Goal: Find specific page/section: Find specific page/section

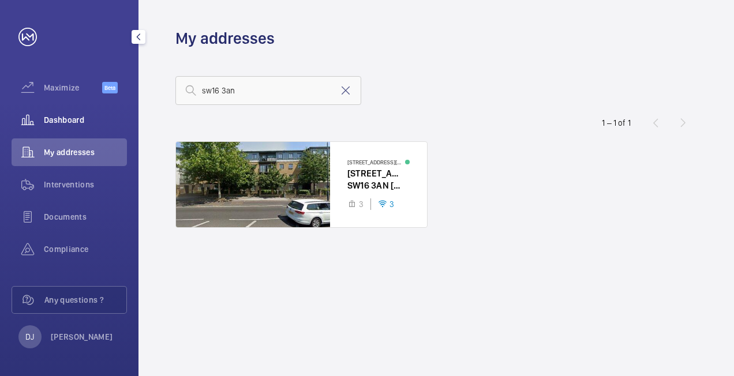
click at [82, 107] on div "Dashboard" at bounding box center [69, 120] width 115 height 28
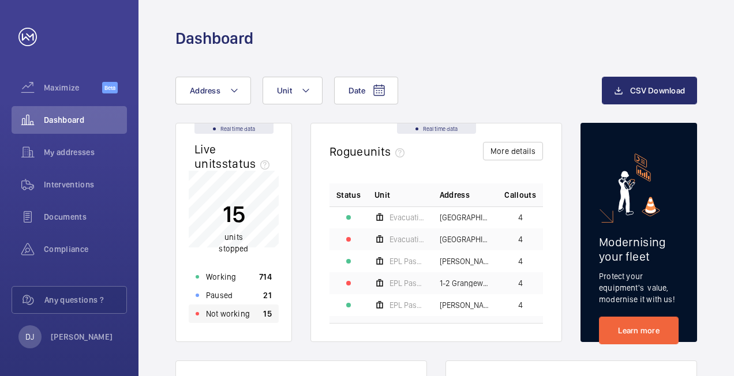
click at [228, 309] on p "Not working" at bounding box center [228, 314] width 44 height 12
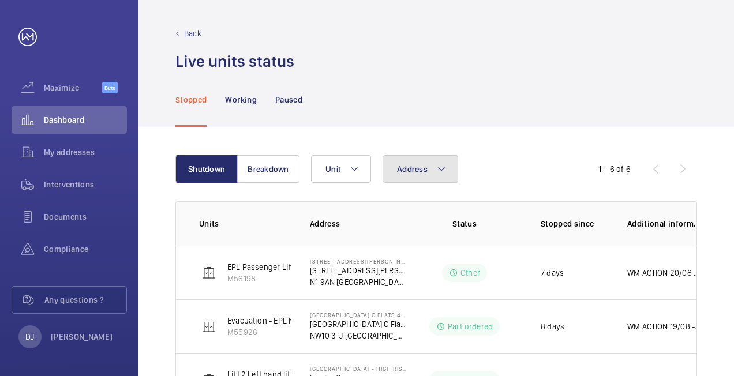
click at [428, 171] on button "Address" at bounding box center [420, 169] width 76 height 28
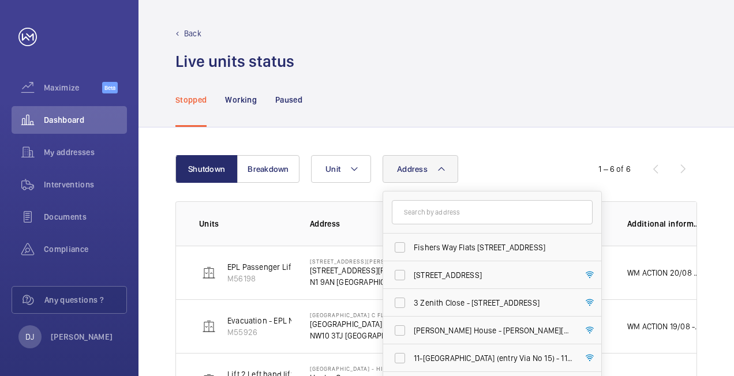
click at [439, 206] on input "text" at bounding box center [492, 212] width 201 height 24
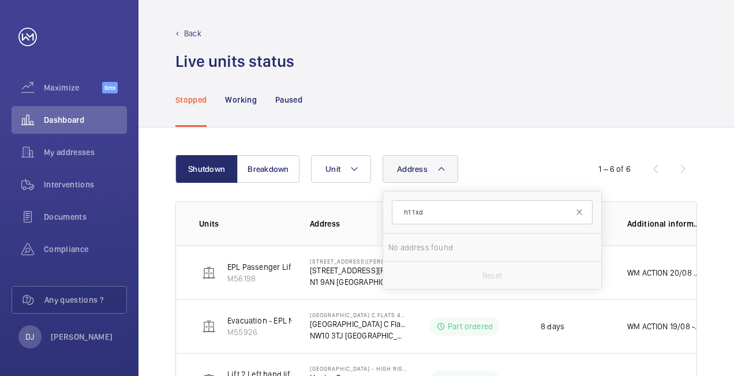
type input "n1 1xd"
click at [509, 159] on div "Address n1 1xd No address found Reset Unit" at bounding box center [434, 169] width 247 height 28
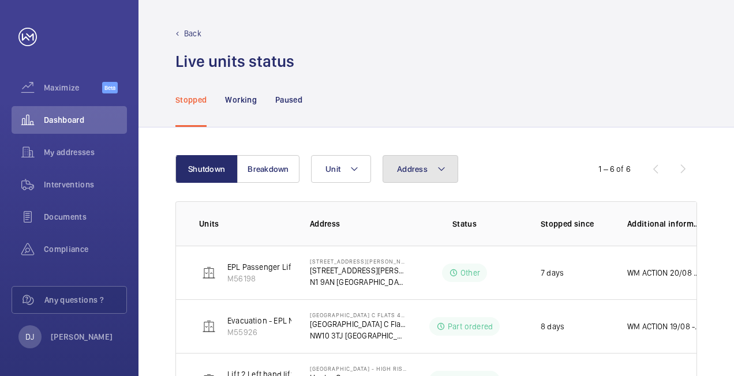
click at [418, 178] on button "Address" at bounding box center [420, 169] width 76 height 28
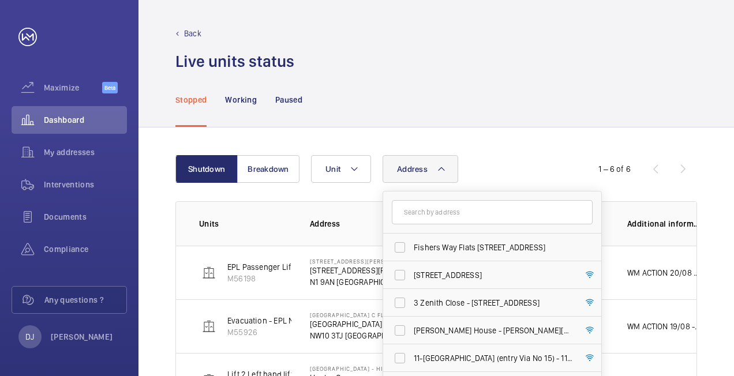
click at [434, 215] on input "text" at bounding box center [492, 212] width 201 height 24
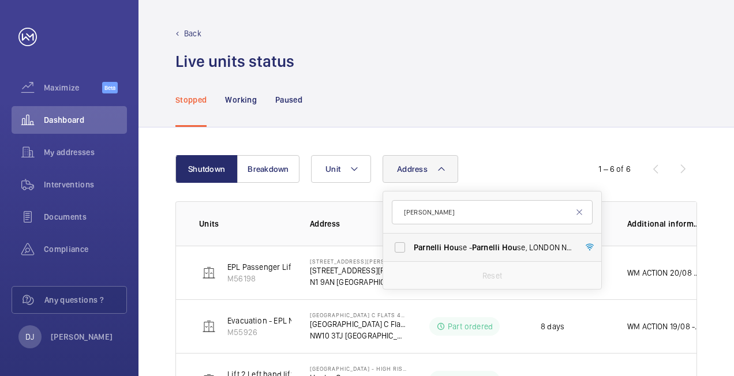
type input "[PERSON_NAME]"
click at [476, 257] on label "[PERSON_NAME] se - [PERSON_NAME] se, [GEOGRAPHIC_DATA] N1 2XD" at bounding box center [483, 248] width 201 height 28
click at [411, 257] on input "[PERSON_NAME] se - [PERSON_NAME] se, [GEOGRAPHIC_DATA] N1 2XD" at bounding box center [399, 247] width 23 height 23
checkbox input "true"
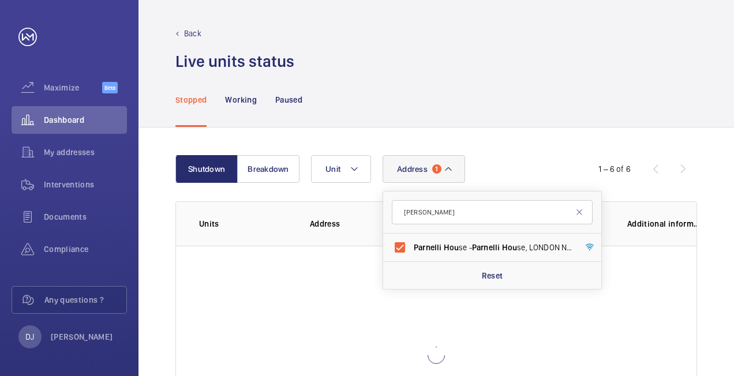
drag, startPoint x: 521, startPoint y: 106, endPoint x: 442, endPoint y: 121, distance: 81.0
click at [523, 106] on div "Stopped Working Paused" at bounding box center [435, 99] width 521 height 55
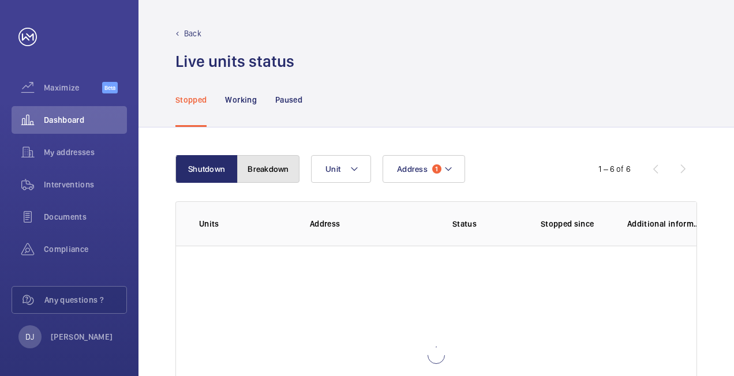
click at [255, 171] on button "Breakdown" at bounding box center [268, 169] width 62 height 28
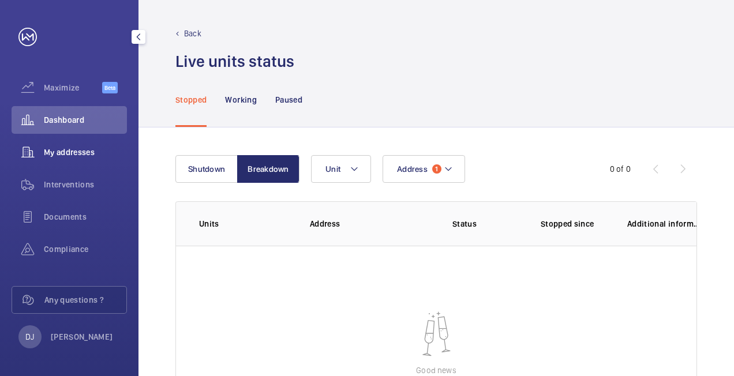
click at [63, 148] on span "My addresses" at bounding box center [85, 153] width 83 height 12
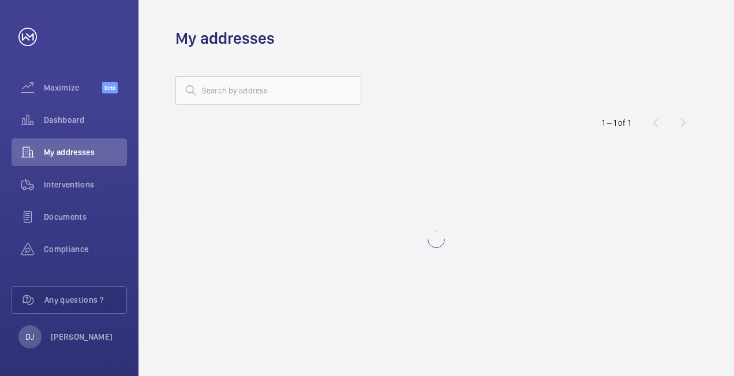
click at [292, 98] on wm-front-address-list "1 – 1 of 1" at bounding box center [435, 212] width 595 height 327
click at [292, 98] on input "text" at bounding box center [268, 90] width 186 height 29
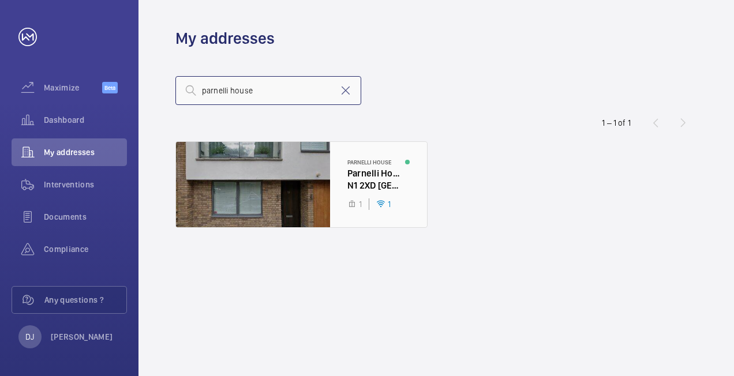
type input "parnelli house"
click at [358, 157] on div at bounding box center [301, 184] width 251 height 85
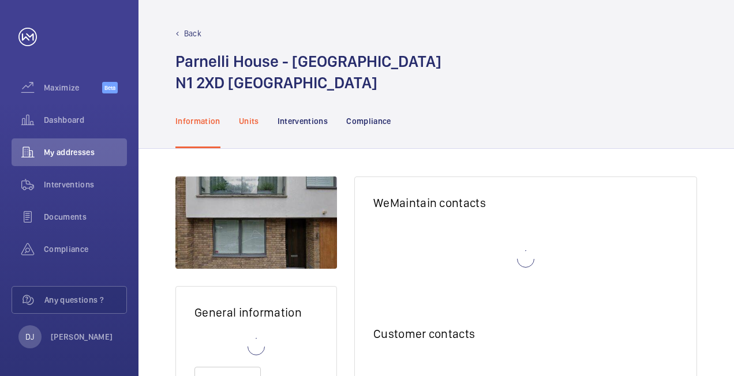
click at [245, 117] on p "Units" at bounding box center [249, 121] width 20 height 12
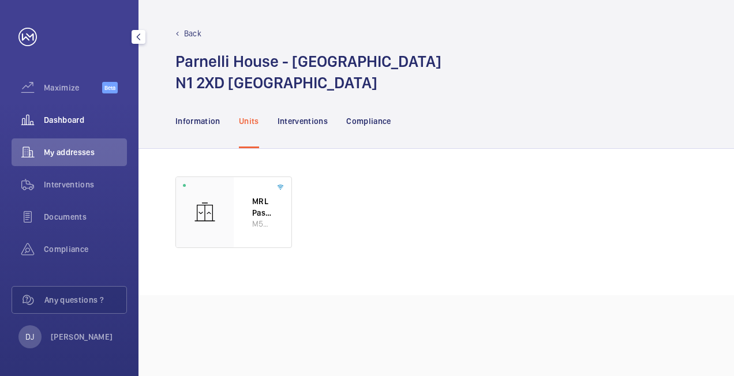
click at [53, 114] on div "Dashboard" at bounding box center [69, 120] width 115 height 28
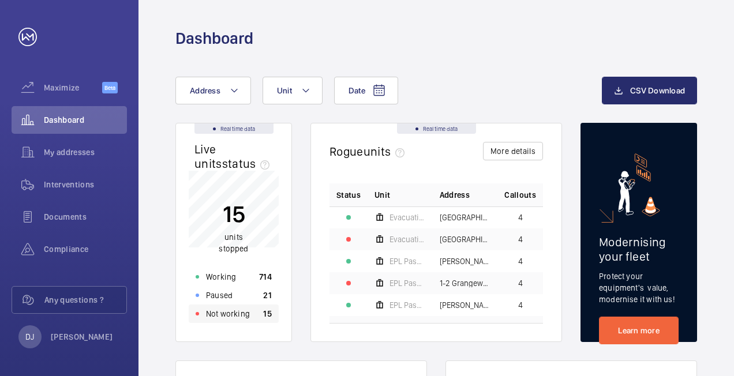
click at [250, 319] on div "Not working 15" at bounding box center [234, 314] width 90 height 18
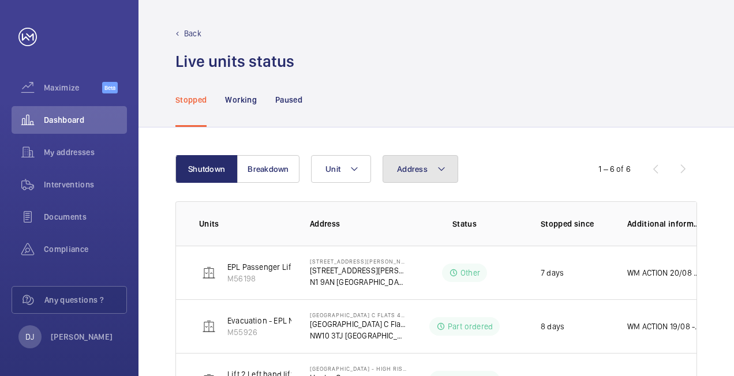
click at [395, 178] on button "Address" at bounding box center [420, 169] width 76 height 28
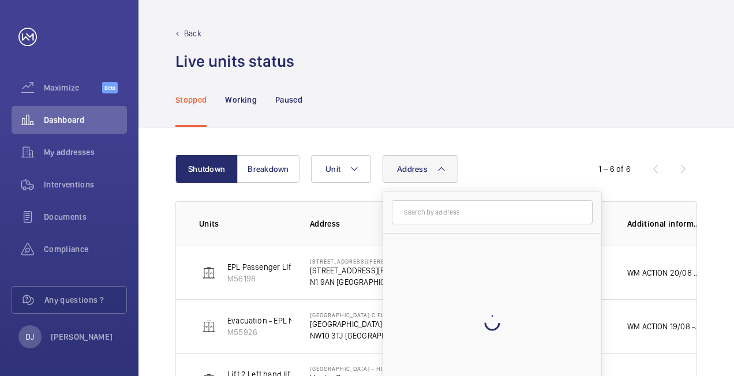
click at [412, 212] on input "text" at bounding box center [492, 212] width 201 height 24
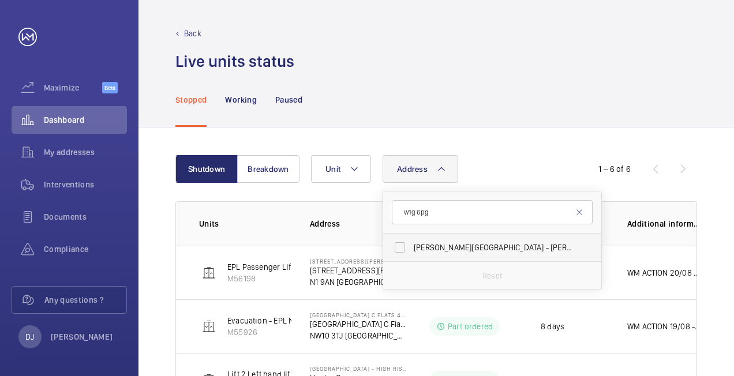
type input "w1g 6pg"
click at [464, 250] on span "[PERSON_NAME][GEOGRAPHIC_DATA] - [PERSON_NAME][GEOGRAPHIC_DATA]" at bounding box center [493, 248] width 159 height 12
click at [411, 250] on input "[PERSON_NAME][GEOGRAPHIC_DATA] - [PERSON_NAME][GEOGRAPHIC_DATA]" at bounding box center [399, 247] width 23 height 23
checkbox input "true"
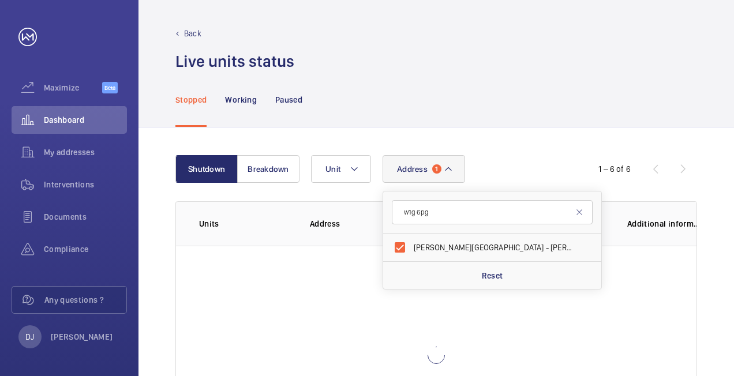
click at [504, 113] on div "Stopped Working Paused" at bounding box center [435, 99] width 521 height 55
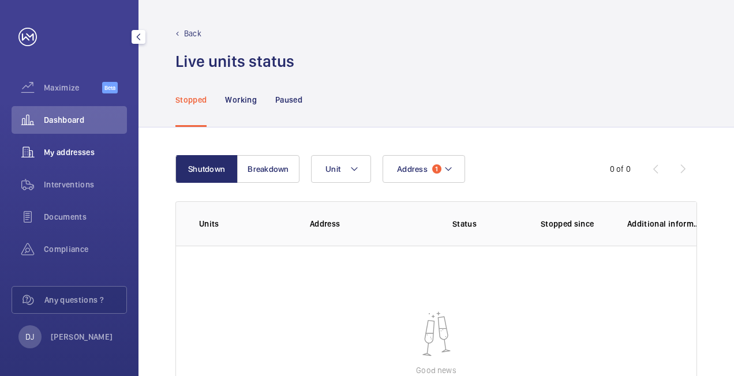
click at [77, 141] on div "My addresses" at bounding box center [69, 152] width 115 height 28
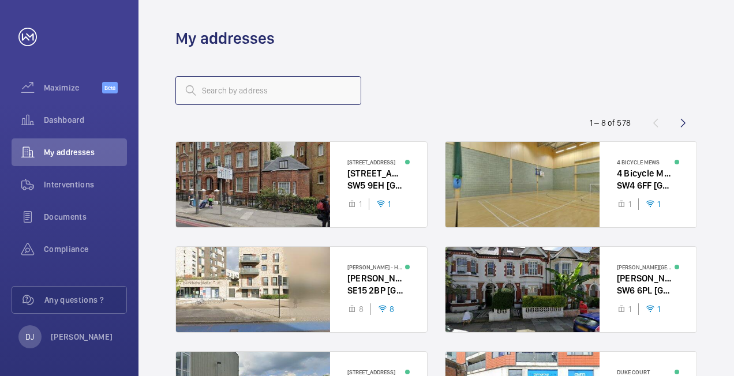
click at [266, 90] on input "text" at bounding box center [268, 90] width 186 height 29
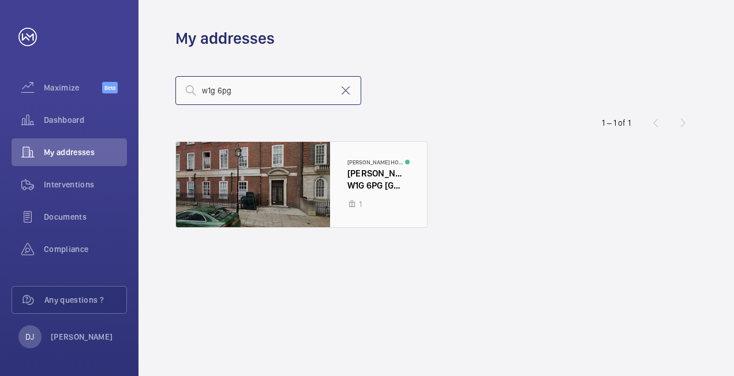
type input "w1g 6pg"
click at [362, 209] on div at bounding box center [301, 184] width 251 height 85
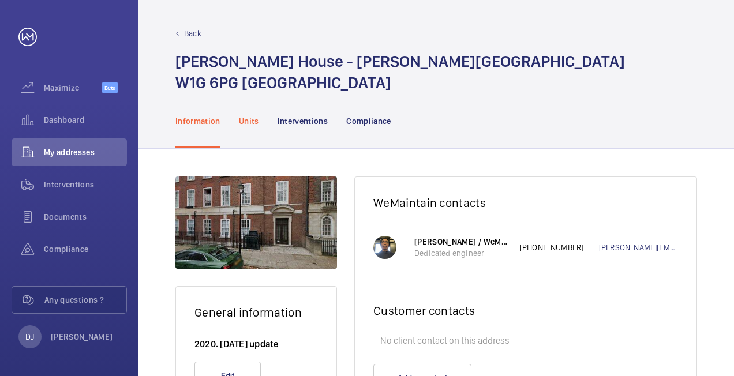
click at [241, 127] on div "Units" at bounding box center [249, 120] width 20 height 55
